Goal: Task Accomplishment & Management: Manage account settings

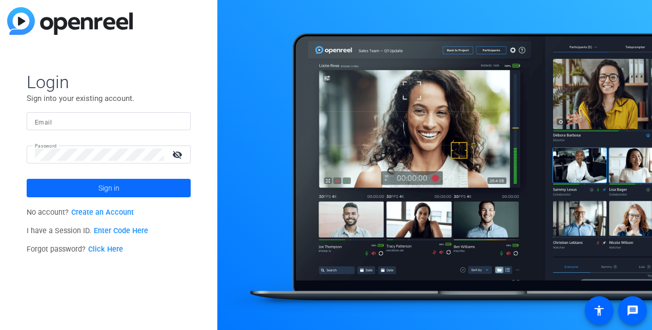
click at [128, 192] on span at bounding box center [109, 188] width 164 height 25
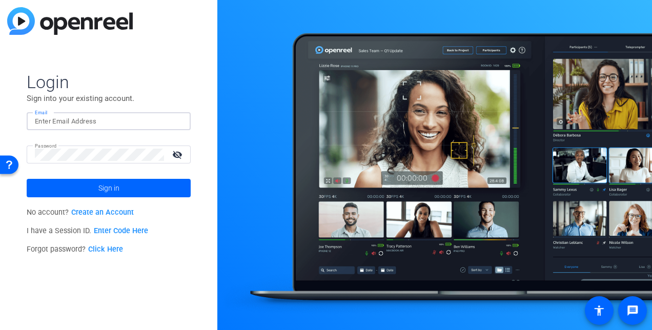
click at [128, 123] on input "Email" at bounding box center [109, 121] width 148 height 12
type input "[PERSON_NAME][EMAIL_ADDRESS][PERSON_NAME][PERSON_NAME][DOMAIN_NAME]"
click at [85, 187] on span at bounding box center [109, 188] width 164 height 25
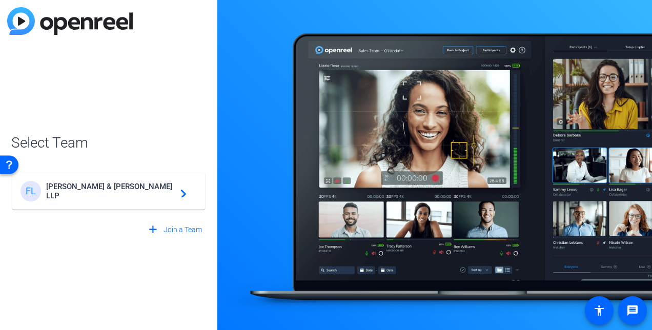
click at [125, 184] on div "FL [PERSON_NAME] & [PERSON_NAME] LLP navigate_next" at bounding box center [109, 191] width 176 height 21
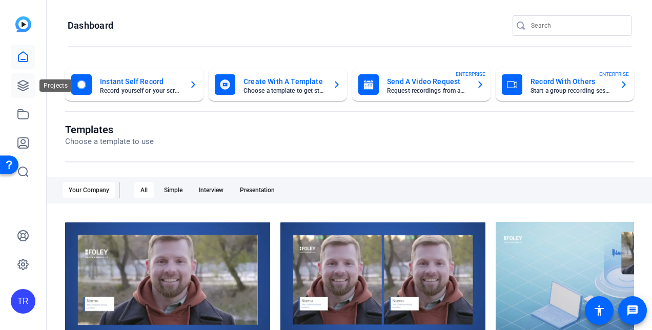
click at [19, 77] on link at bounding box center [23, 85] width 25 height 25
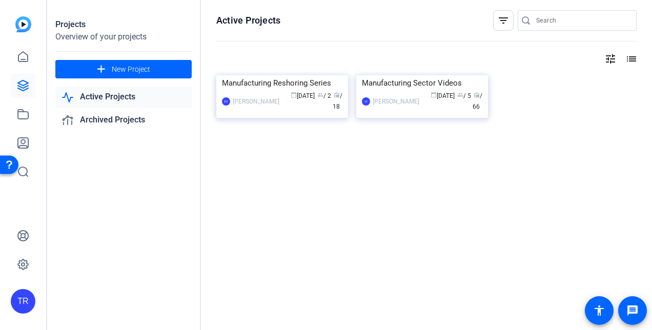
click at [115, 97] on link "Active Projects" at bounding box center [123, 97] width 136 height 21
click at [116, 97] on link "Active Projects" at bounding box center [123, 97] width 136 height 21
click at [109, 96] on link "Active Projects" at bounding box center [123, 97] width 136 height 21
click at [107, 119] on link "Archived Projects" at bounding box center [123, 120] width 136 height 21
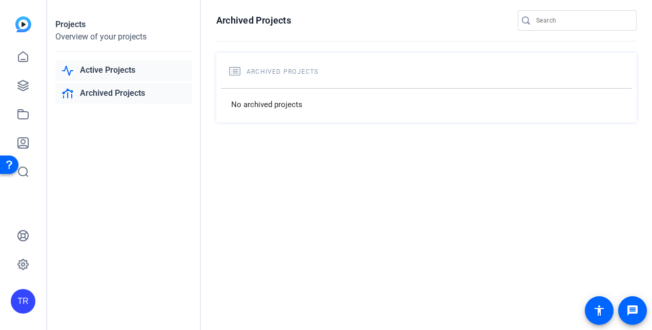
click at [120, 75] on link "Active Projects" at bounding box center [123, 70] width 136 height 21
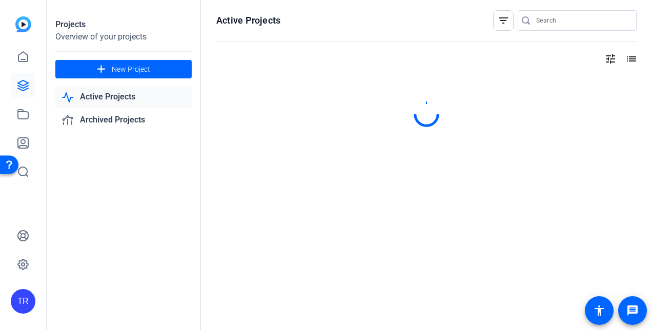
click at [120, 99] on link "Active Projects" at bounding box center [123, 97] width 136 height 21
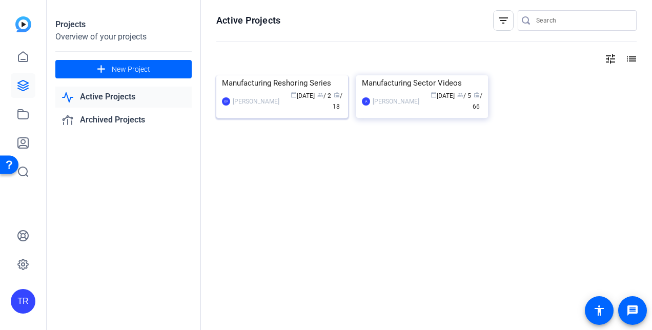
click at [291, 99] on span "calendar_today [DATE]" at bounding box center [303, 95] width 24 height 7
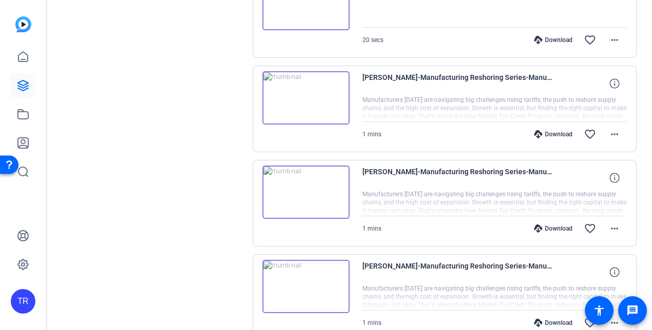
scroll to position [890, 0]
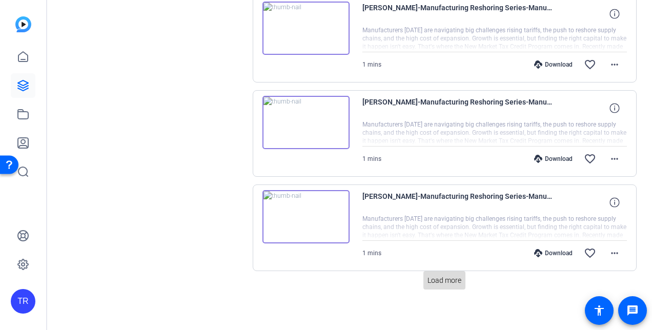
click at [440, 279] on span "Load more" at bounding box center [445, 280] width 34 height 11
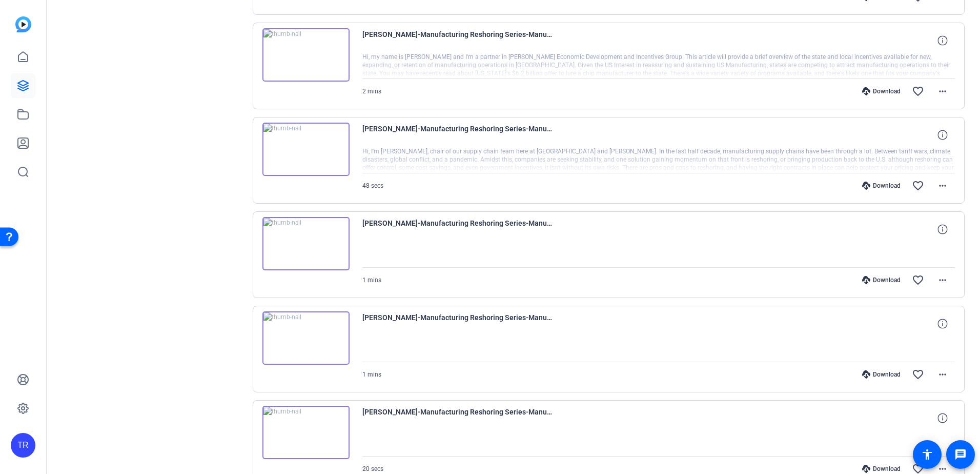
scroll to position [392, 0]
